Goal: Task Accomplishment & Management: Use online tool/utility

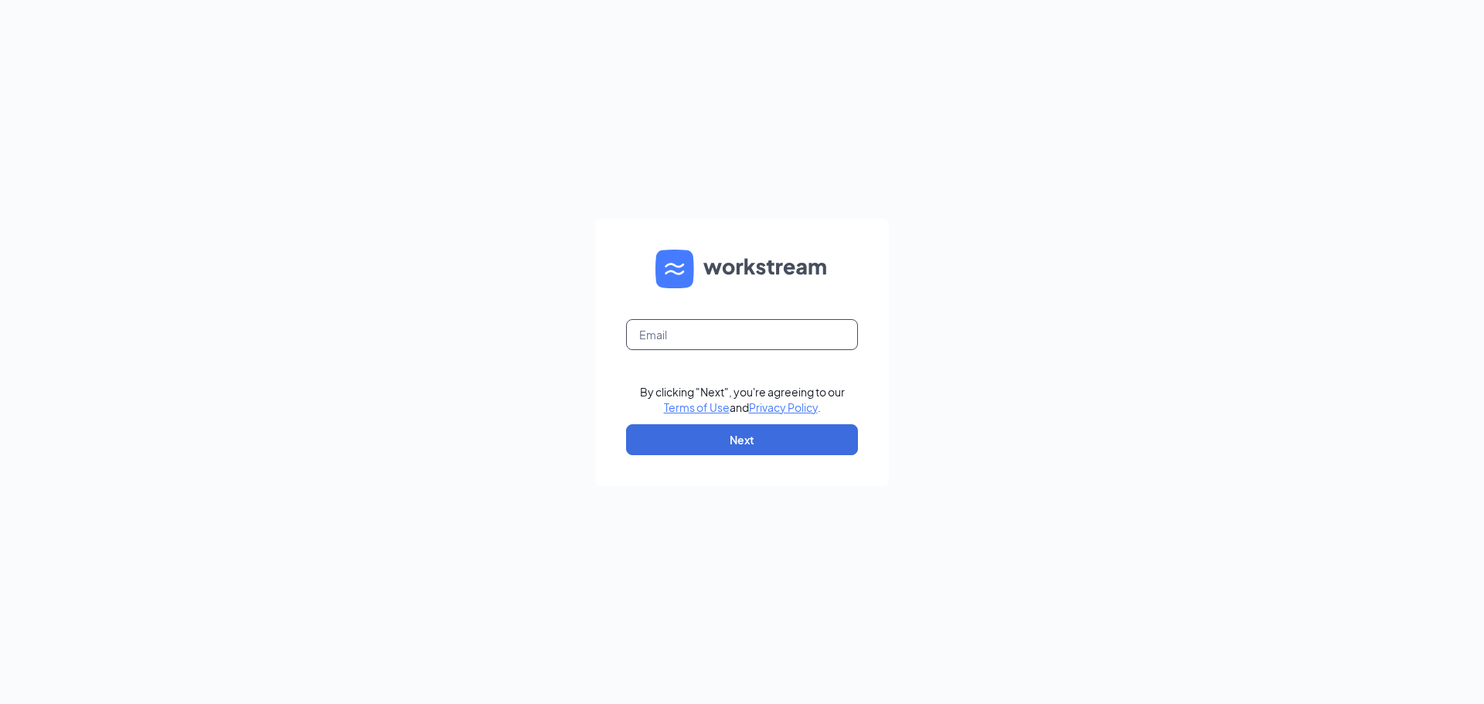
click at [700, 342] on input "text" at bounding box center [742, 334] width 232 height 31
type input "[EMAIL_ADDRESS][DOMAIN_NAME]"
click at [760, 437] on button "Next" at bounding box center [742, 439] width 232 height 31
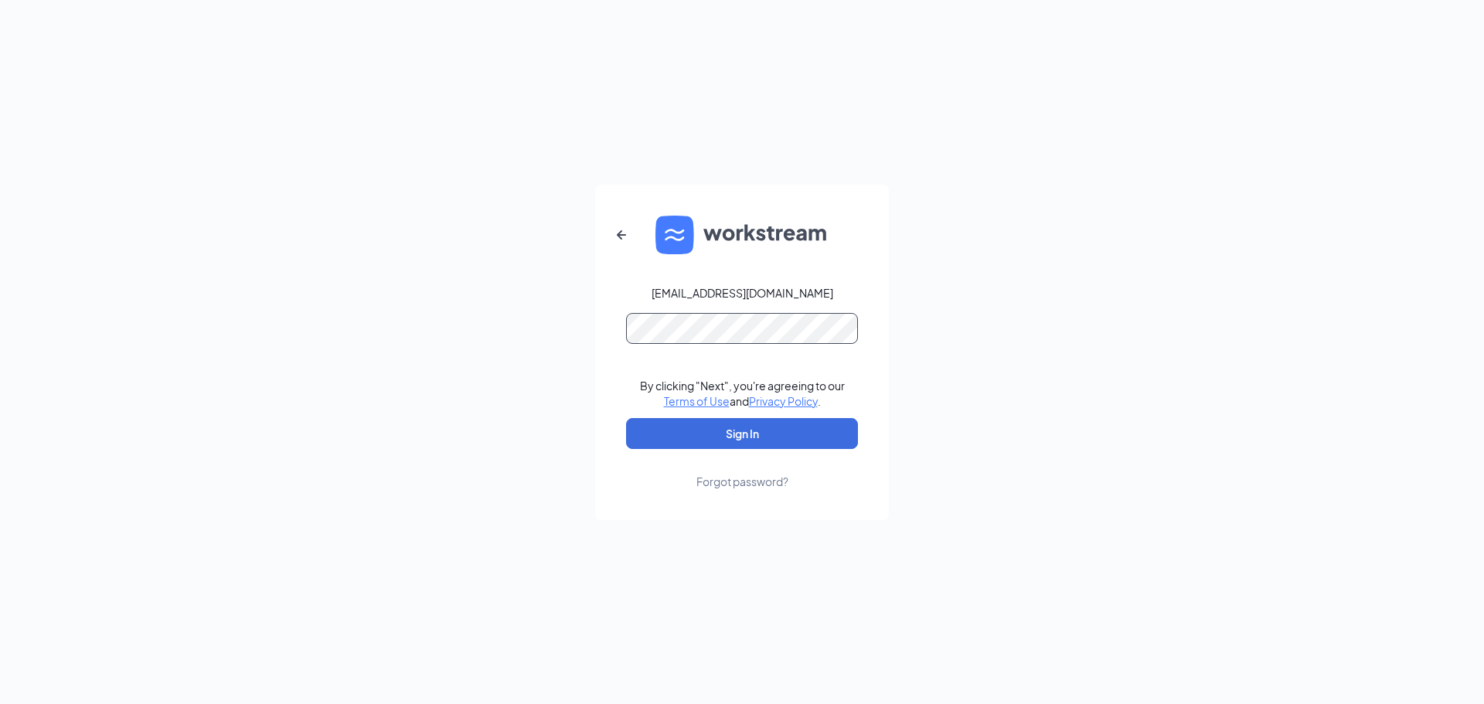
click at [626, 418] on button "Sign In" at bounding box center [742, 433] width 232 height 31
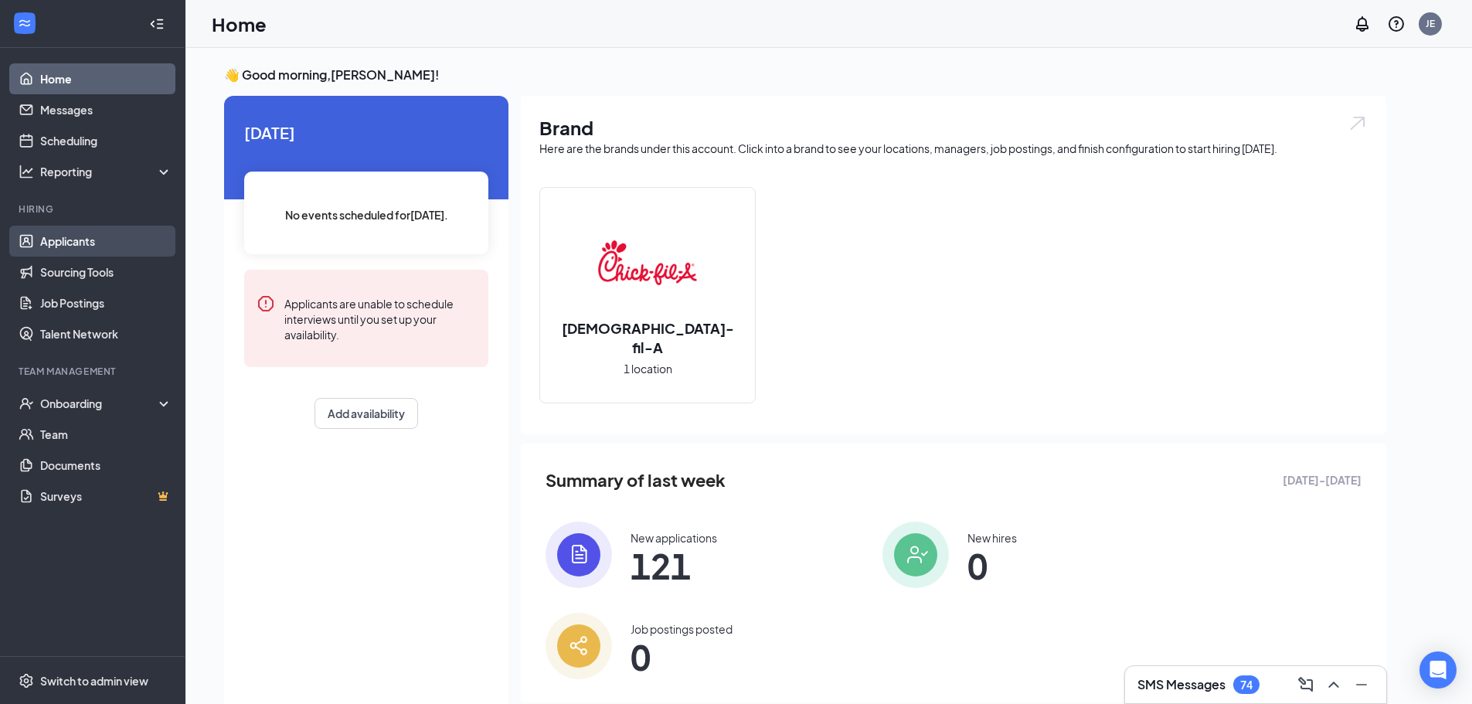
click at [87, 237] on link "Applicants" at bounding box center [106, 241] width 132 height 31
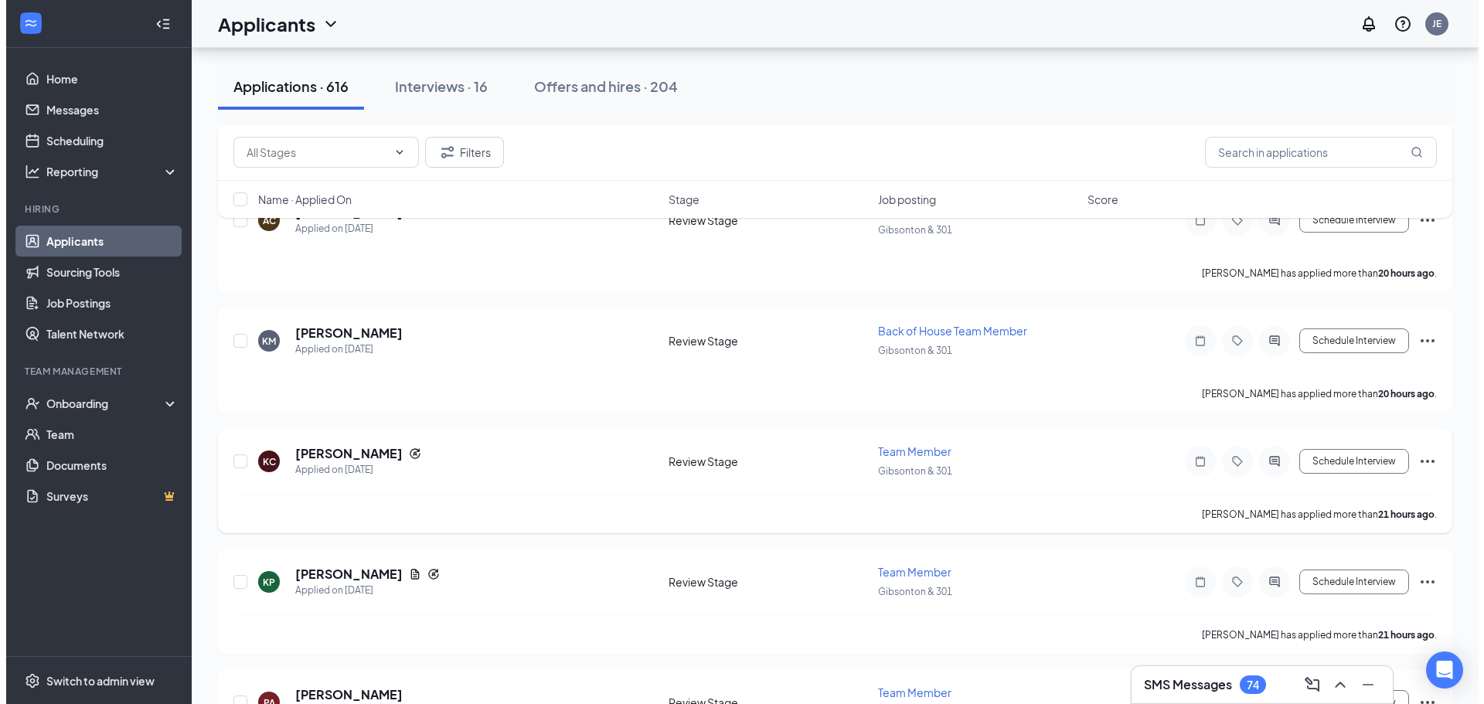
scroll to position [2319, 0]
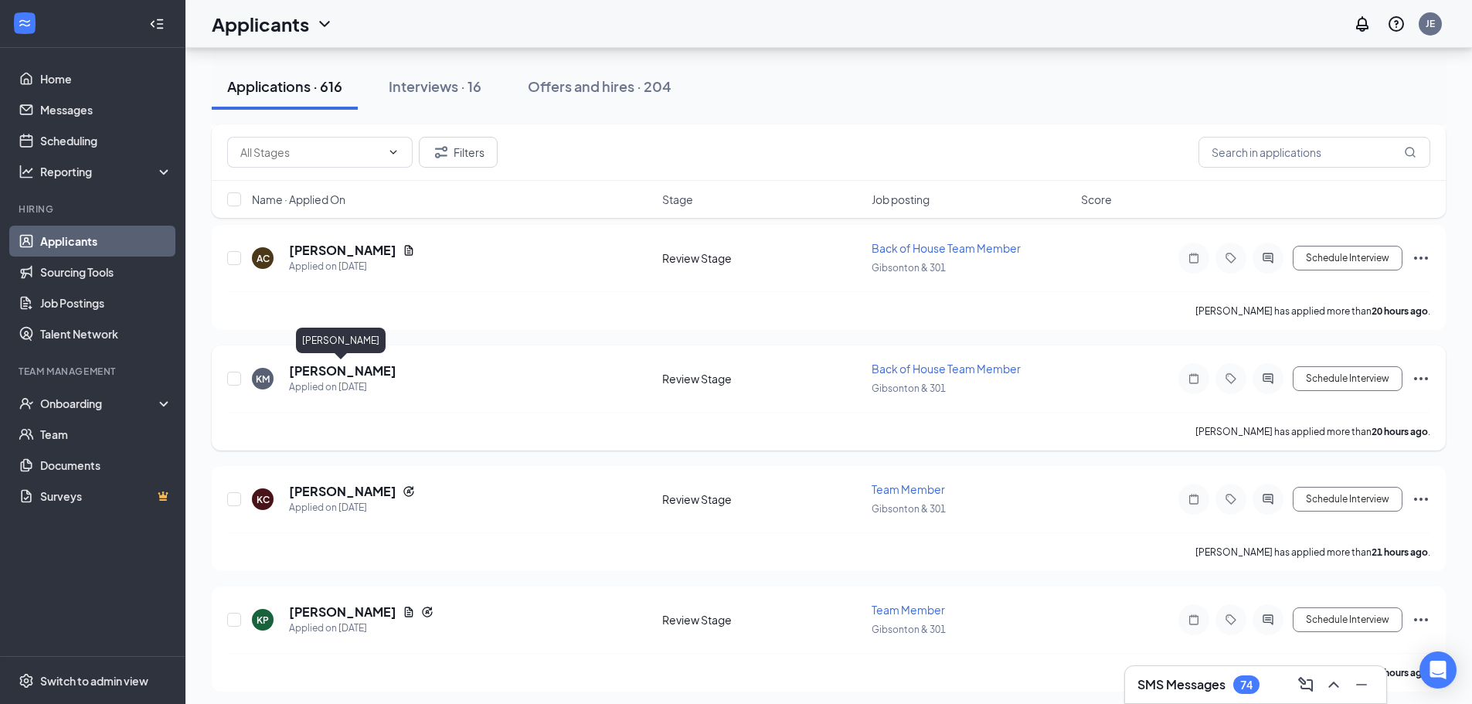
click at [366, 370] on h5 "[PERSON_NAME]" at bounding box center [342, 371] width 107 height 17
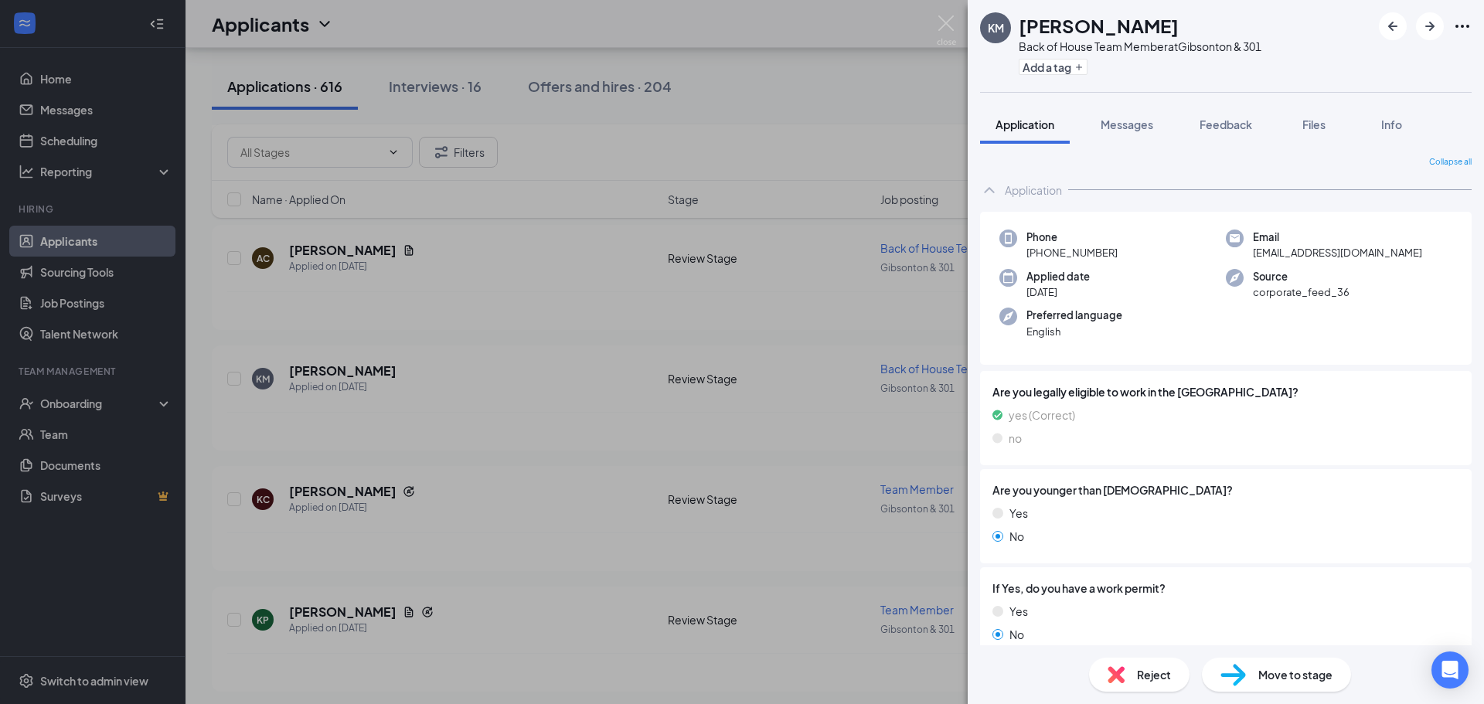
click at [753, 262] on div "KM [PERSON_NAME] Back of House Team Member at [GEOGRAPHIC_DATA] & 301 Add a tag…" at bounding box center [742, 352] width 1484 height 704
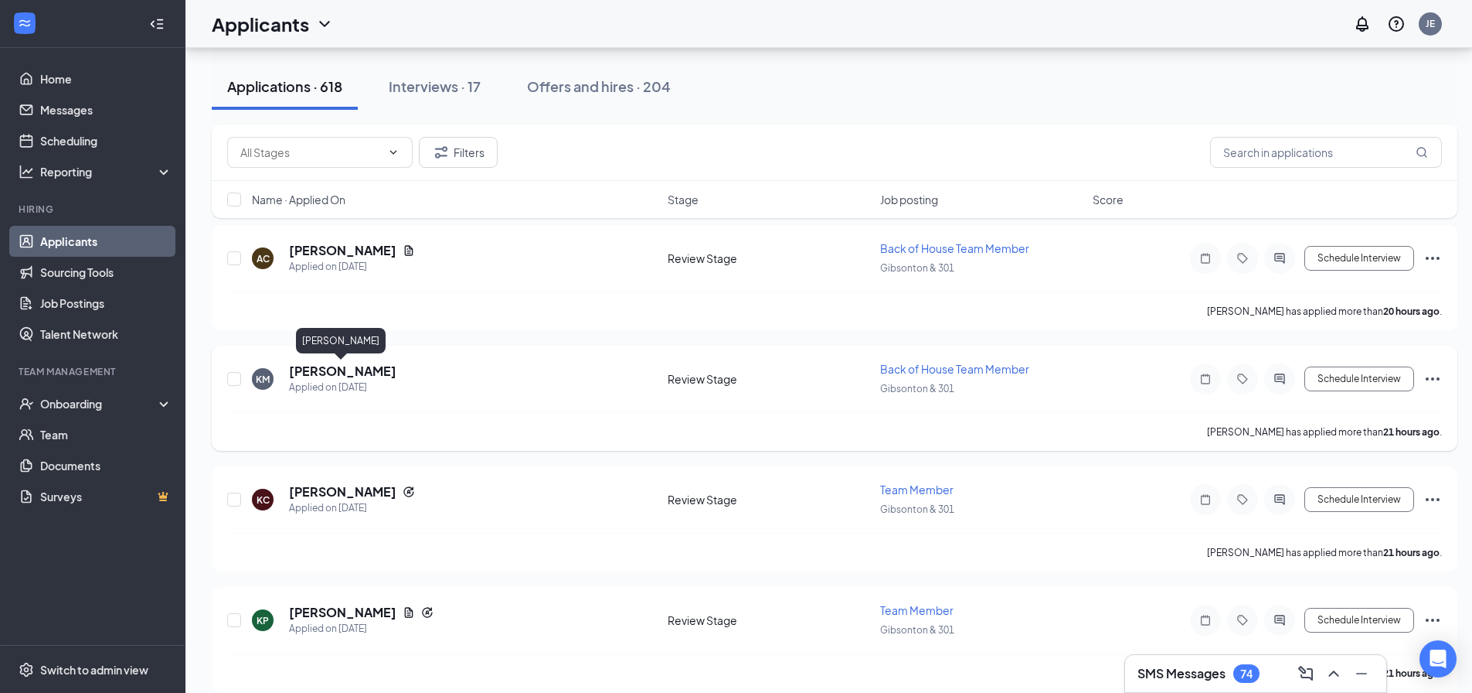
click at [332, 370] on h5 "[PERSON_NAME]" at bounding box center [342, 371] width 107 height 17
